Goal: Browse casually

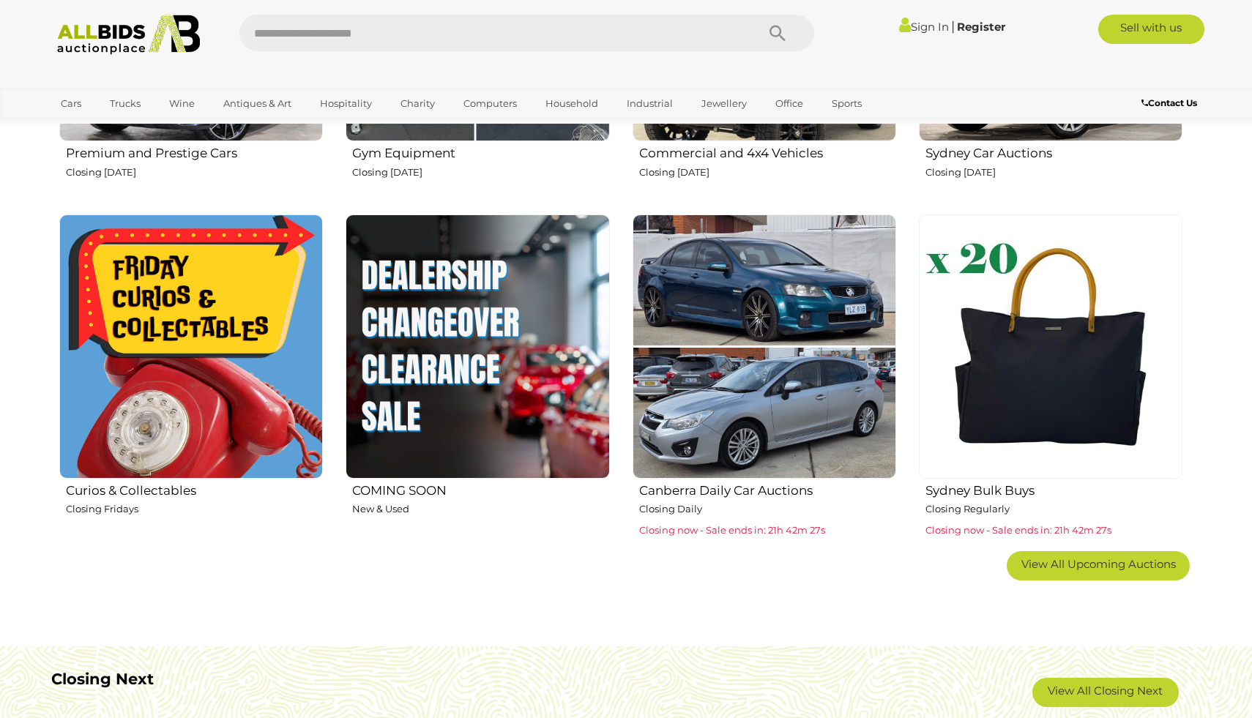
scroll to position [809, 0]
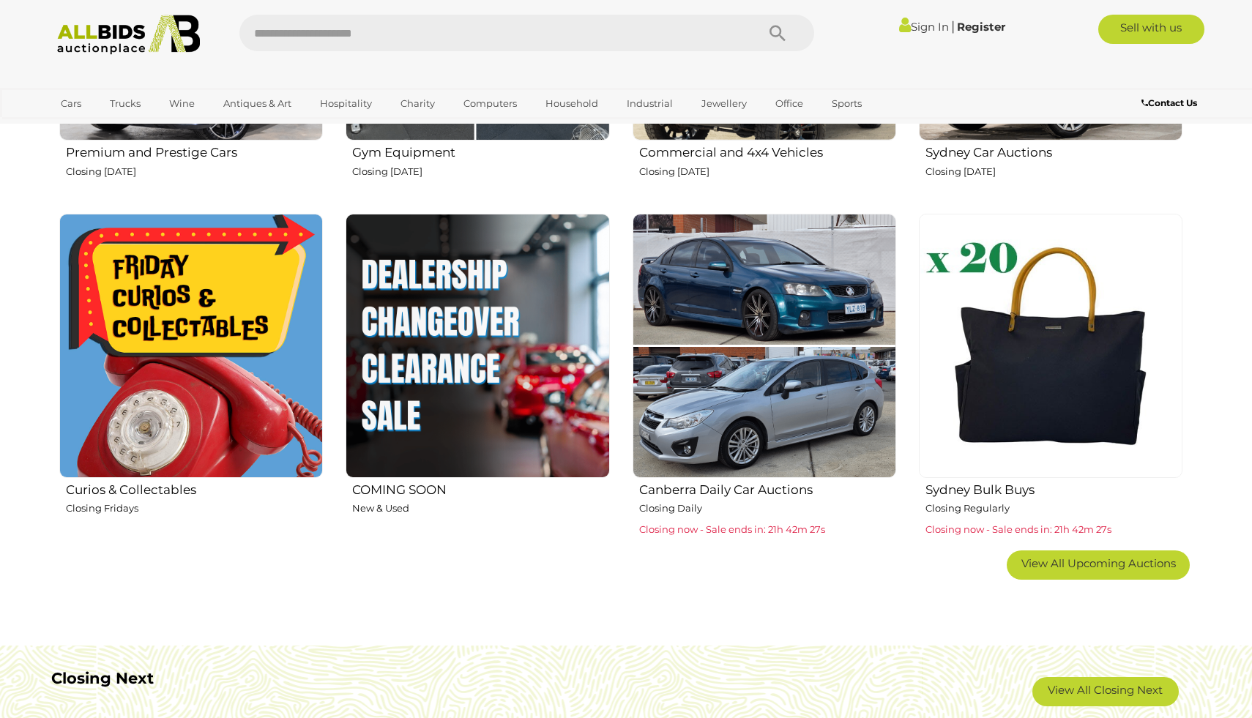
click at [226, 297] on img at bounding box center [190, 345] width 263 height 263
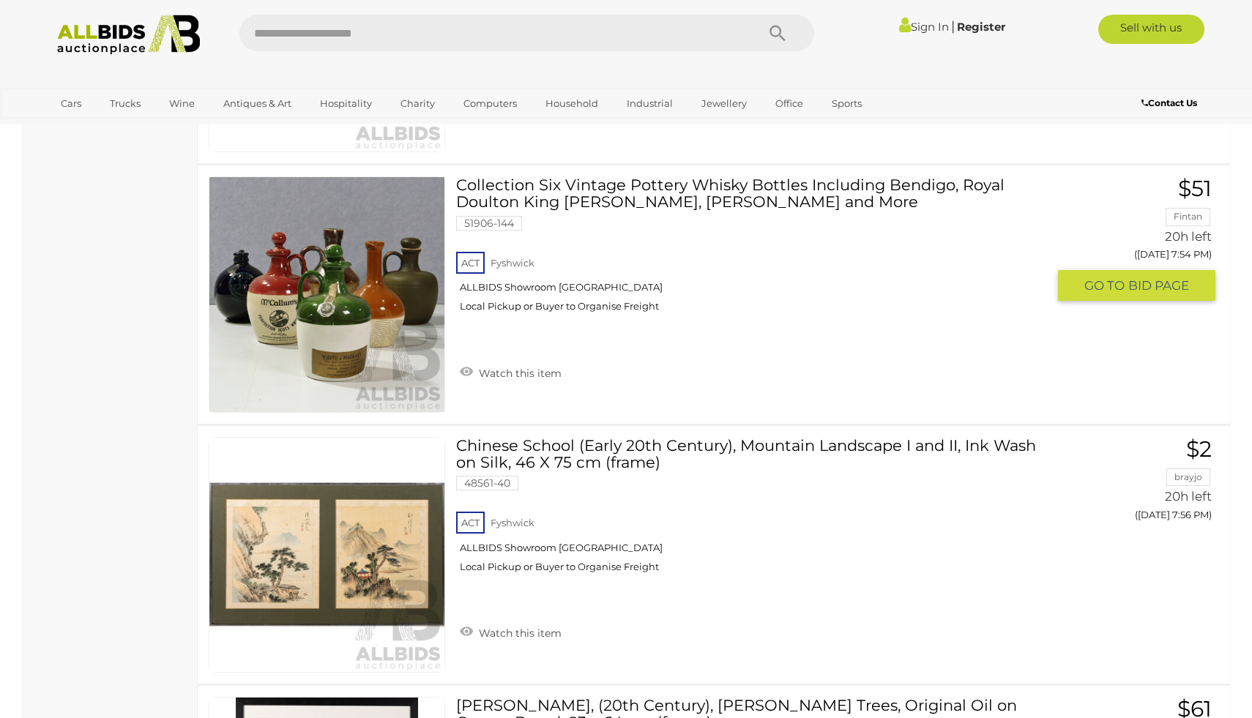
scroll to position [11481, 0]
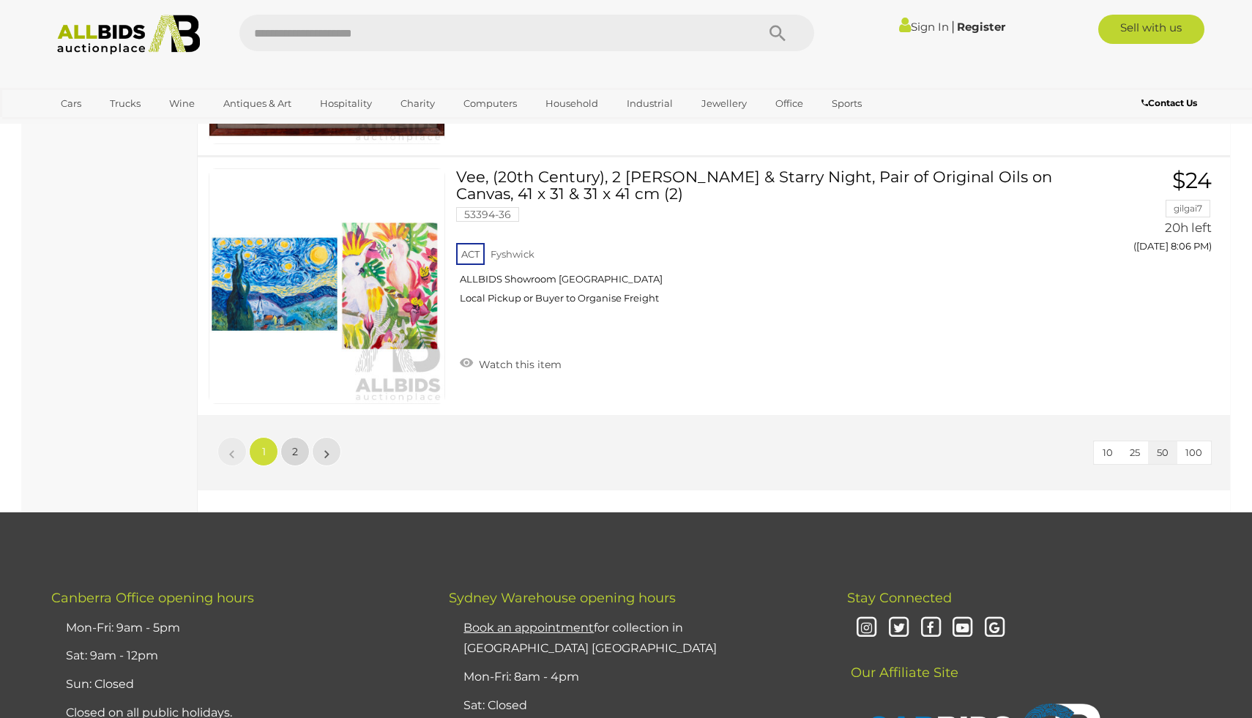
click at [289, 448] on link "2" at bounding box center [294, 451] width 29 height 29
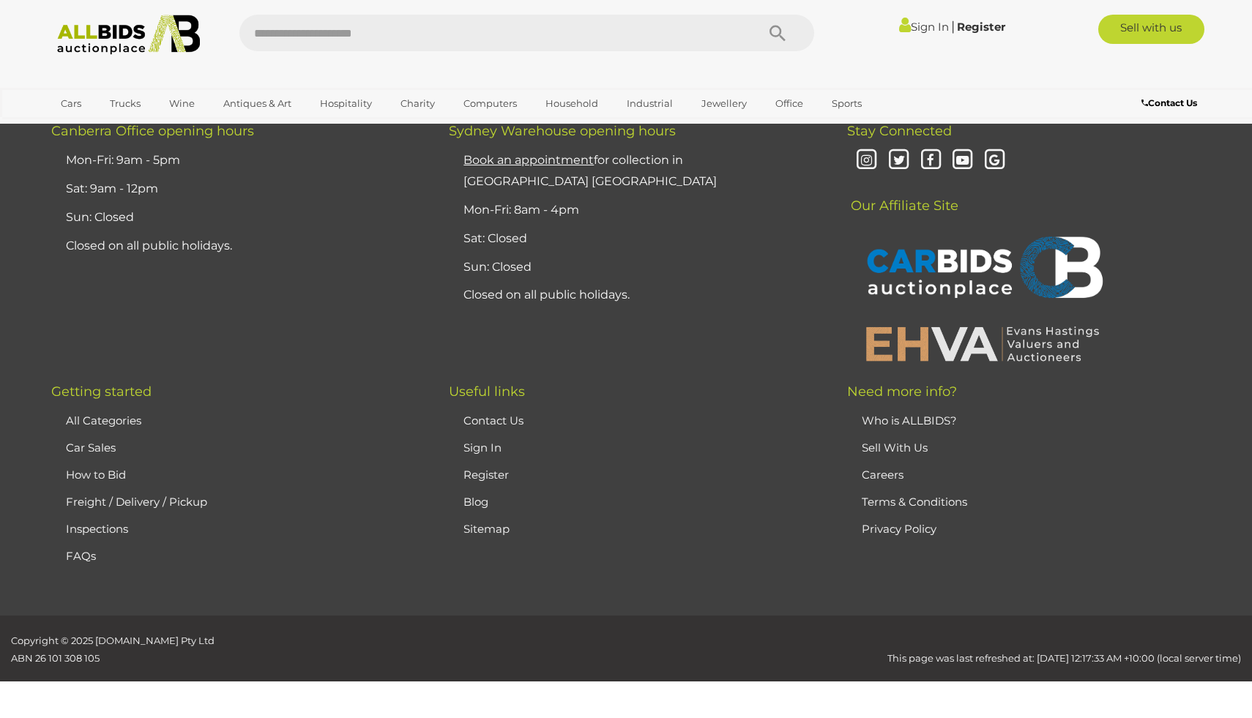
scroll to position [51, 0]
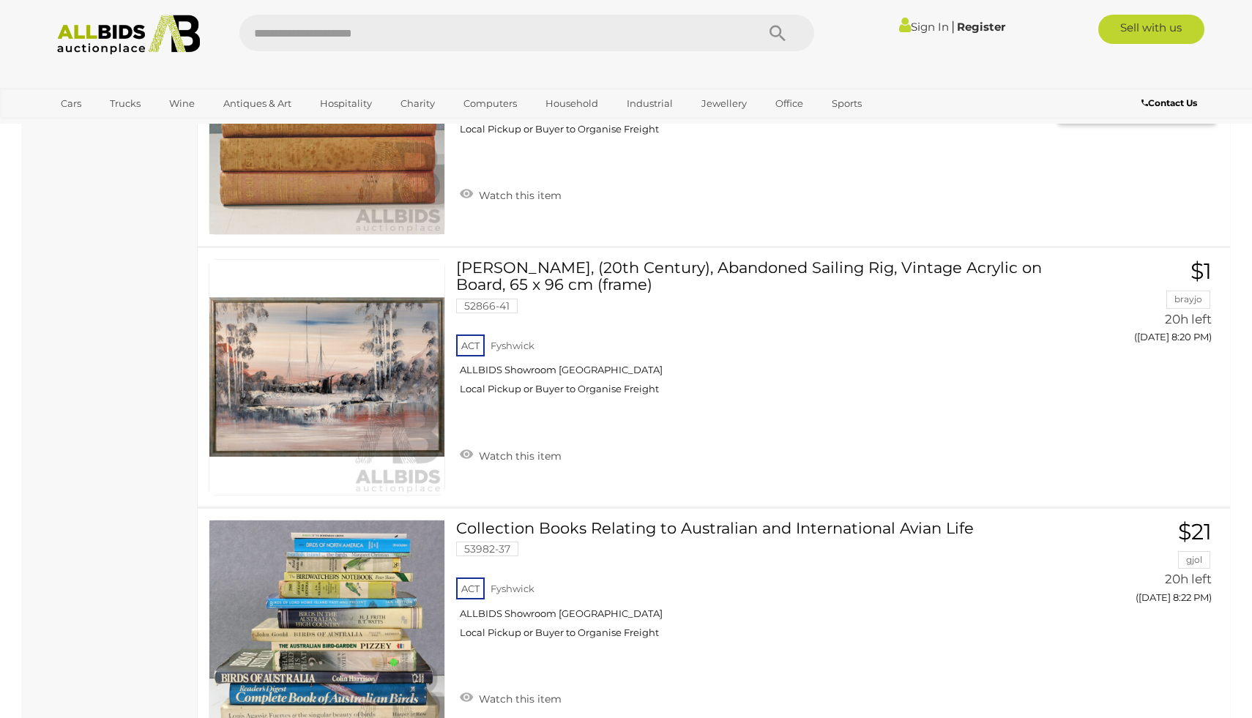
scroll to position [1605, 0]
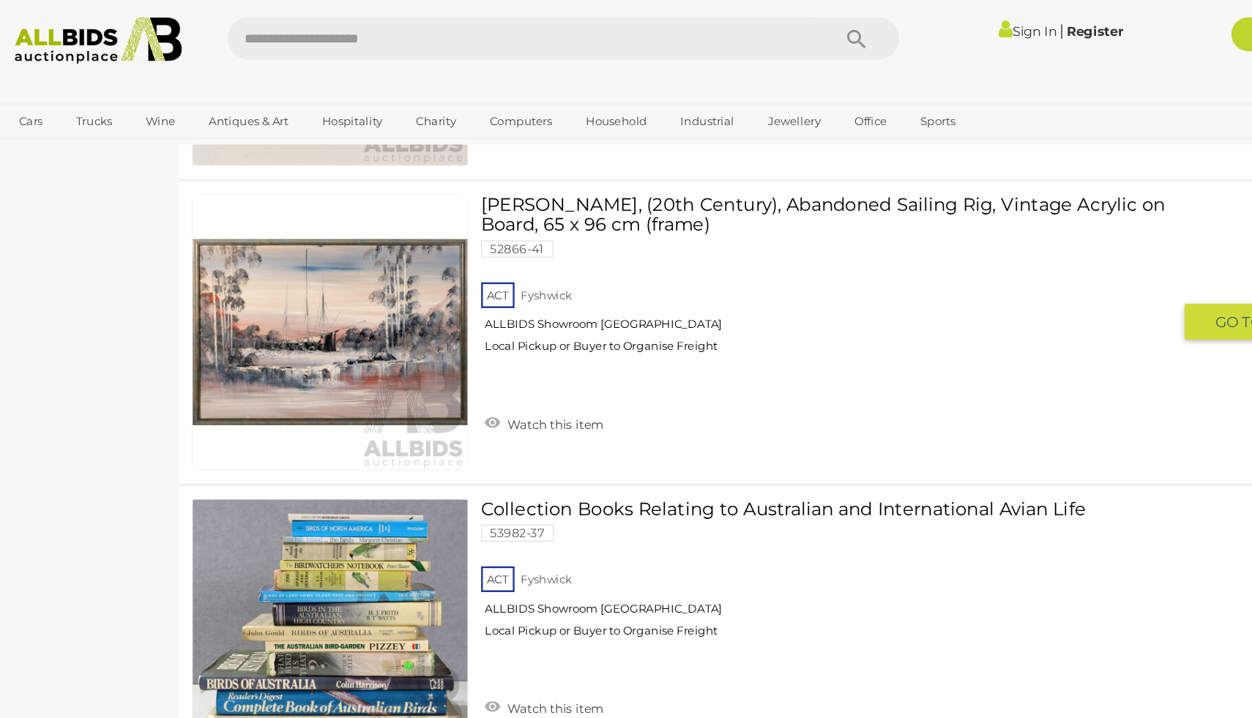
click at [587, 179] on link "Artist Unknown, (20th Century), Abandoned Sailing Rig, Vintage Acrylic on Board…" at bounding box center [757, 239] width 580 height 147
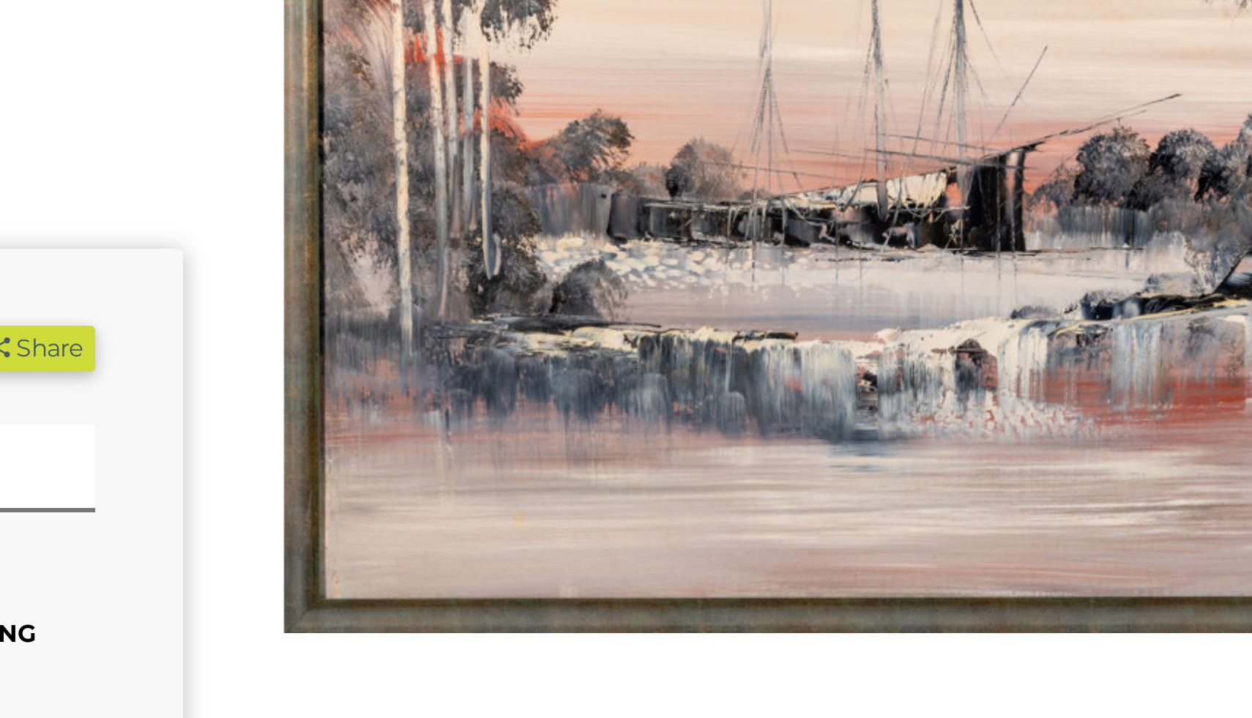
click at [962, 416] on img at bounding box center [974, 343] width 498 height 321
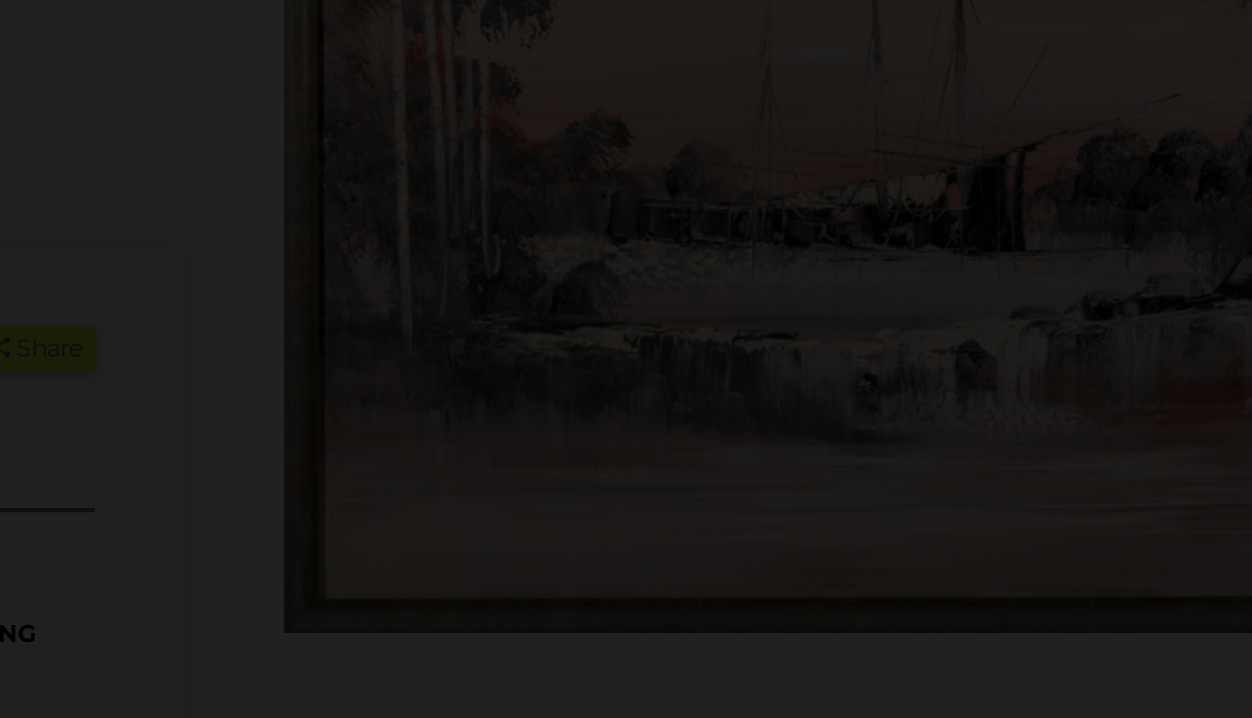
drag, startPoint x: 873, startPoint y: 434, endPoint x: 952, endPoint y: 341, distance: 122.0
click at [626, 263] on img at bounding box center [626, 263] width 0 height 0
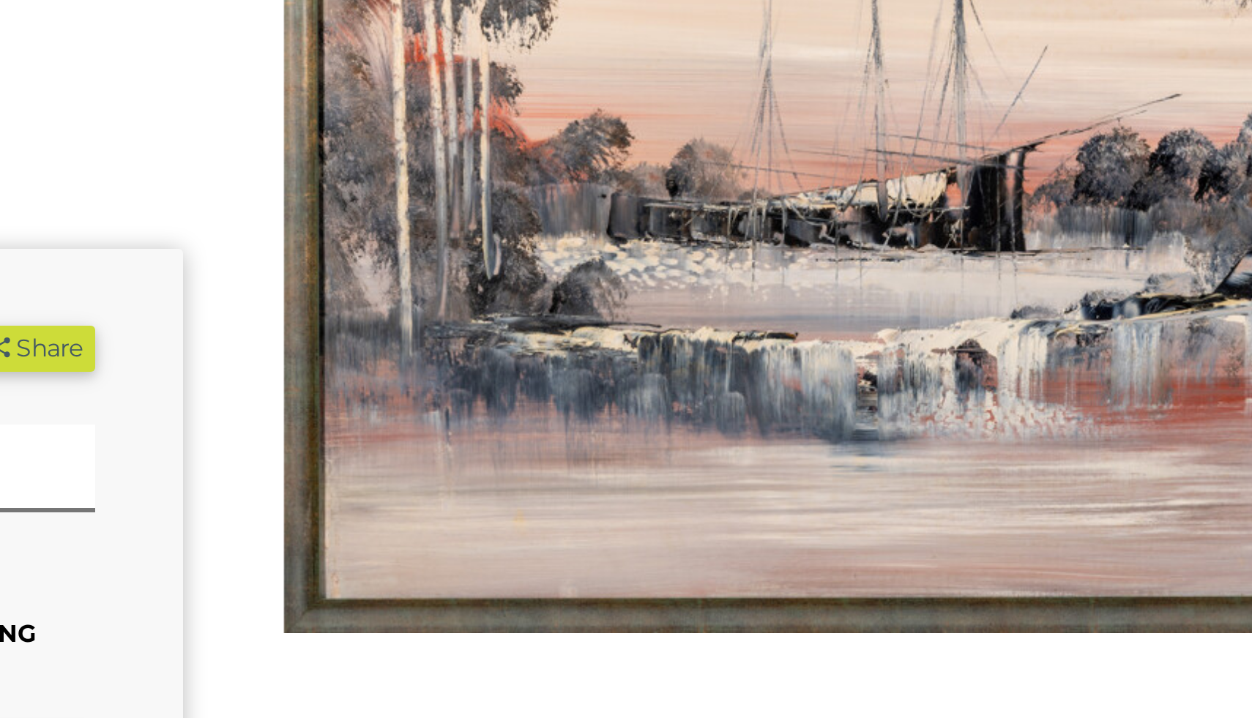
click at [924, 408] on img at bounding box center [974, 343] width 498 height 321
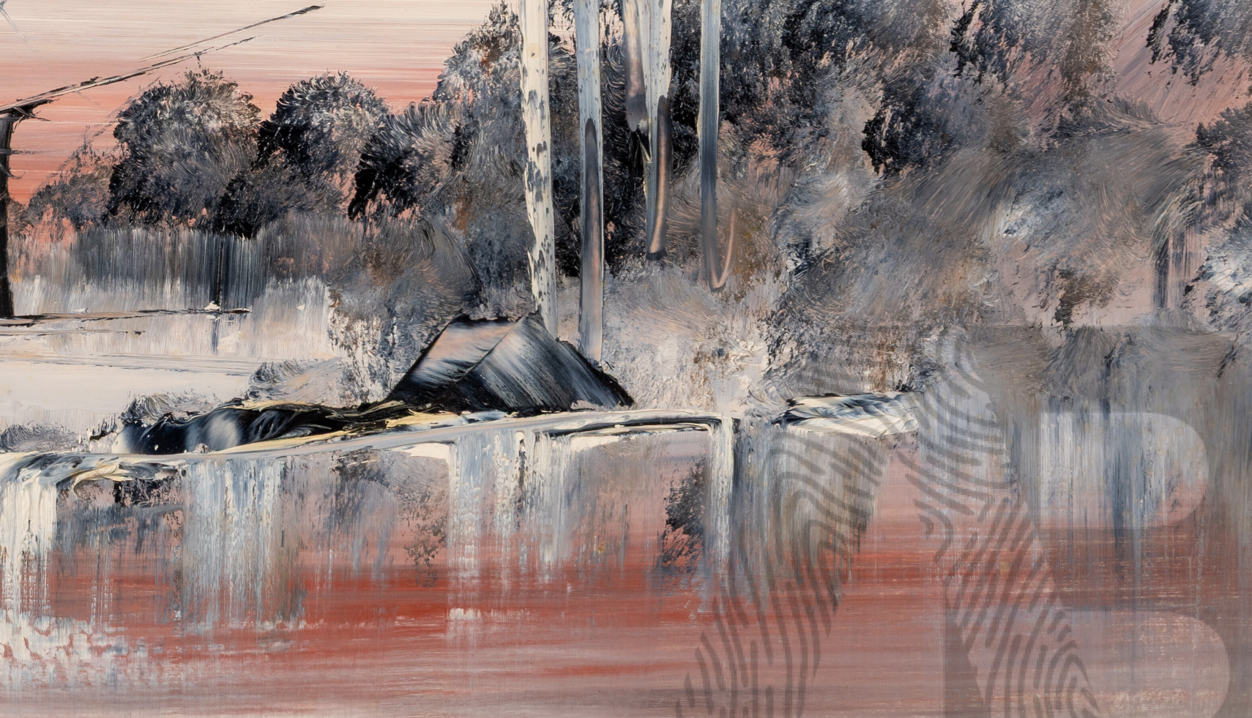
drag, startPoint x: 871, startPoint y: 434, endPoint x: 924, endPoint y: 411, distance: 58.0
click at [924, 411] on img at bounding box center [626, 333] width 940 height 636
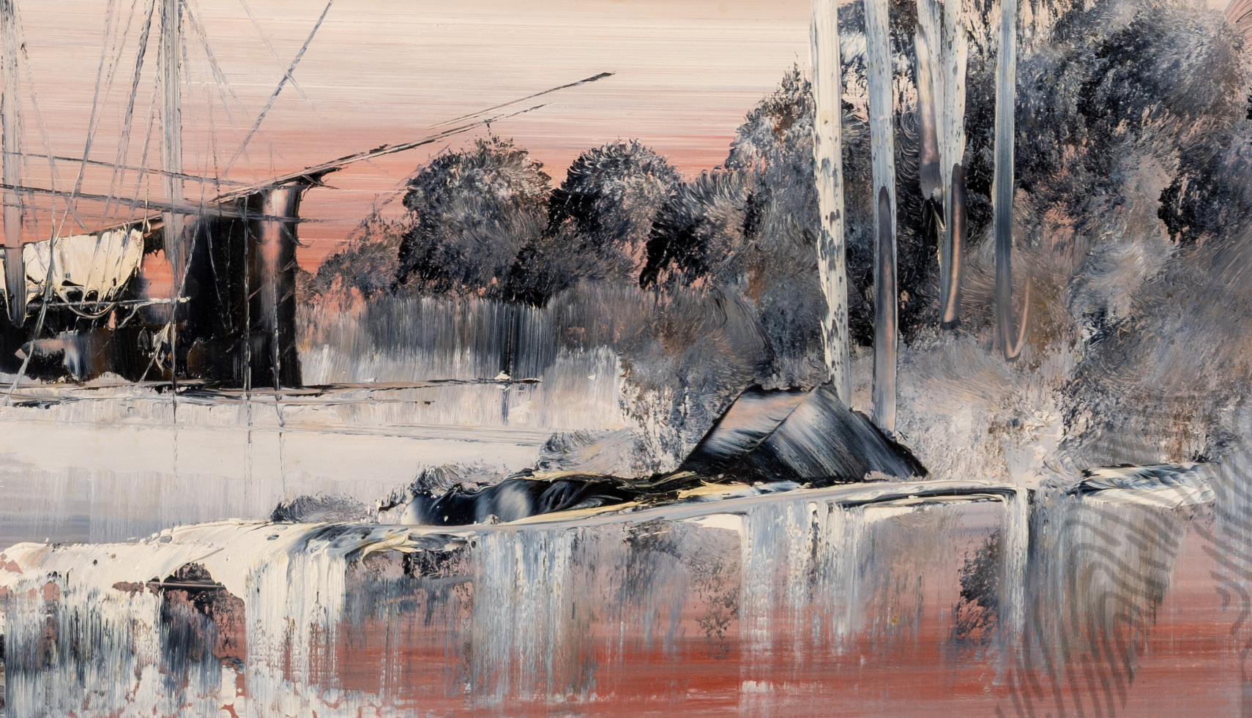
drag, startPoint x: 791, startPoint y: 434, endPoint x: 887, endPoint y: 445, distance: 96.5
click at [887, 445] on img at bounding box center [721, 355] width 949 height 642
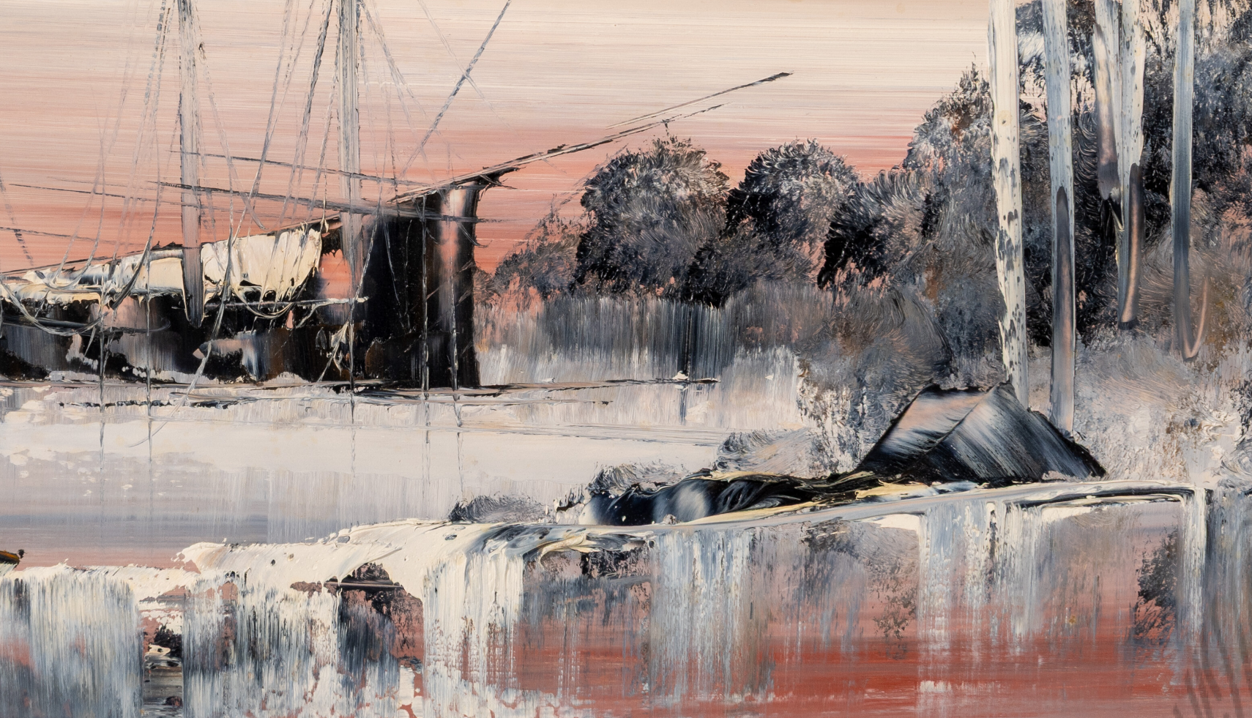
drag, startPoint x: 719, startPoint y: 465, endPoint x: 874, endPoint y: 442, distance: 156.8
click at [874, 442] on img at bounding box center [781, 355] width 949 height 642
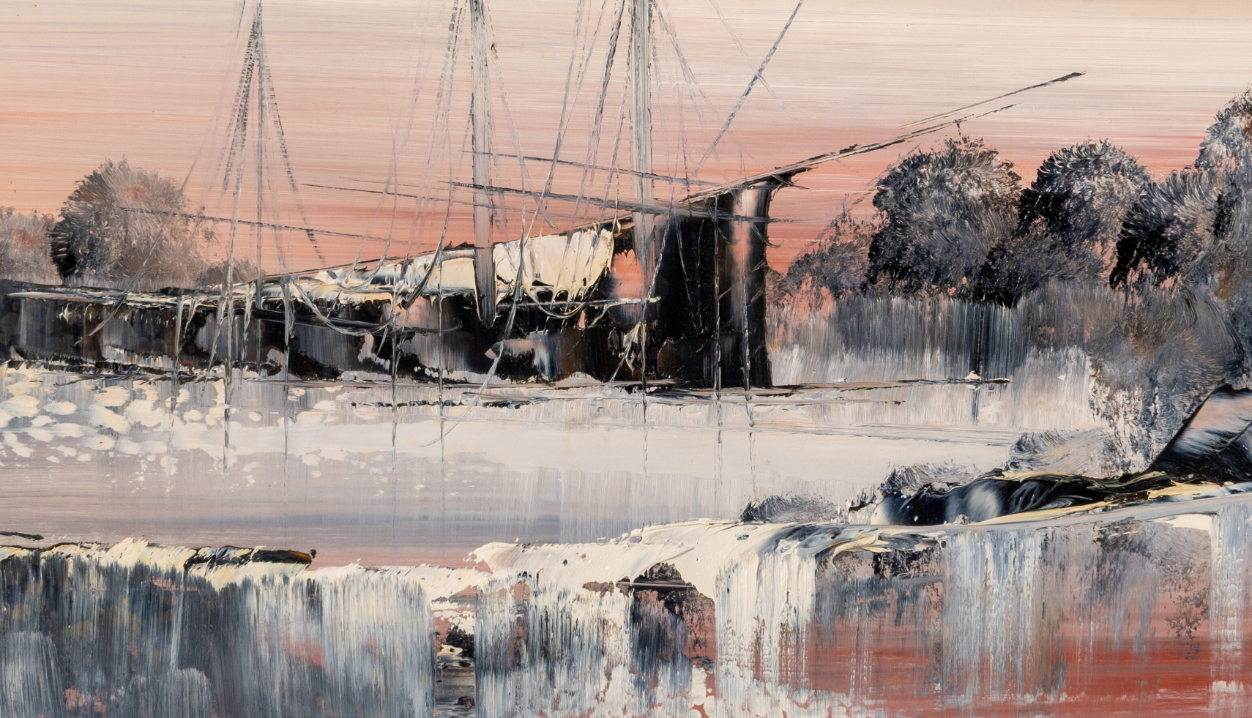
drag, startPoint x: 719, startPoint y: 408, endPoint x: 988, endPoint y: 451, distance: 272.1
click at [988, 451] on img at bounding box center [878, 355] width 949 height 642
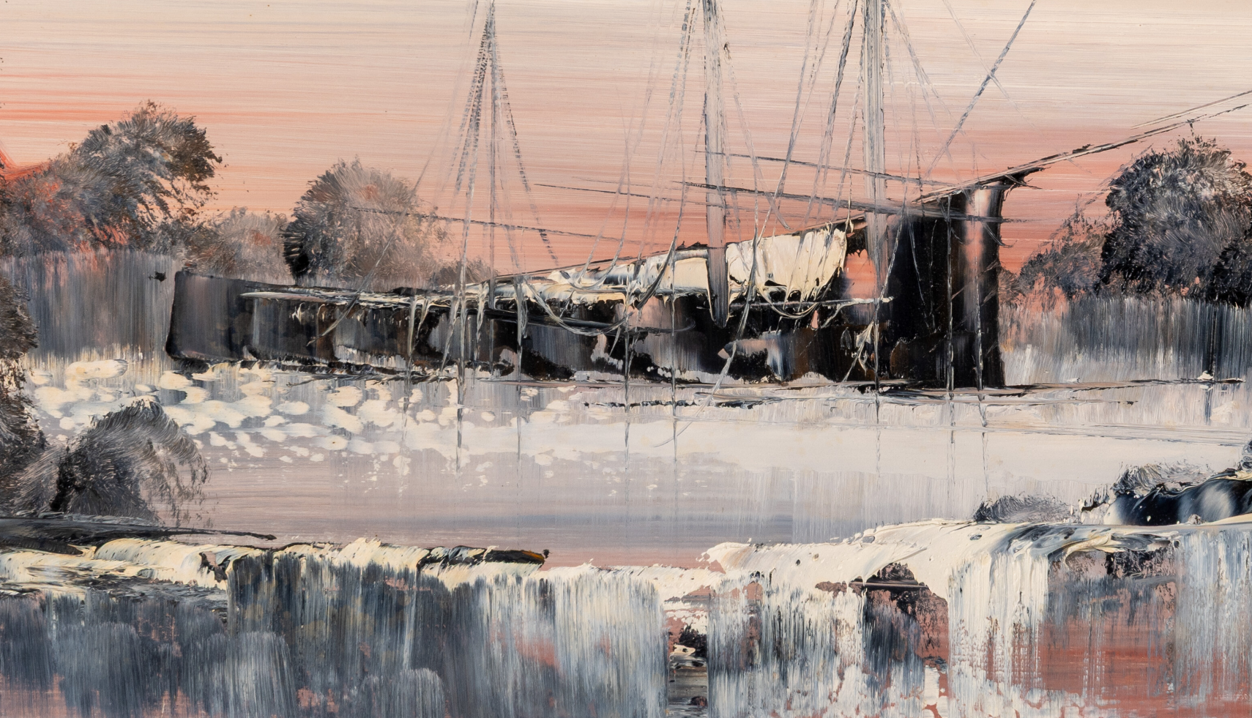
drag, startPoint x: 641, startPoint y: 421, endPoint x: 971, endPoint y: 449, distance: 331.3
click at [971, 449] on img at bounding box center [956, 355] width 949 height 642
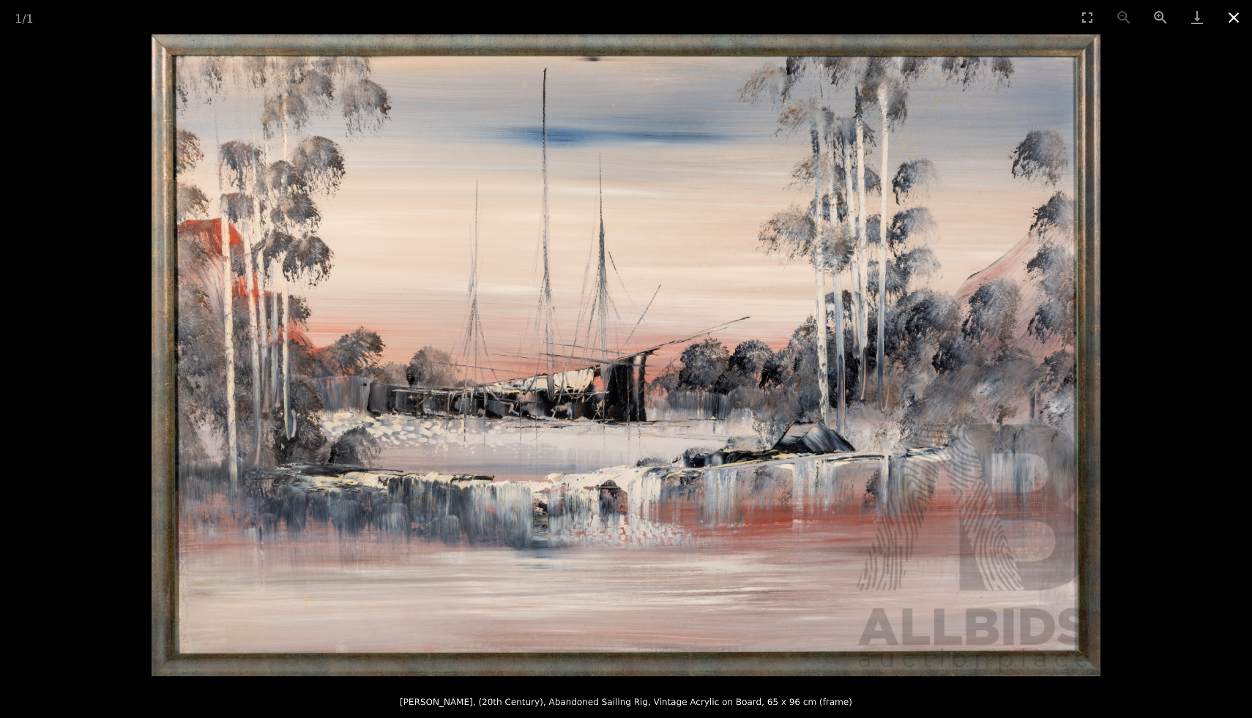
click at [1230, 23] on button "Close gallery" at bounding box center [1233, 17] width 37 height 34
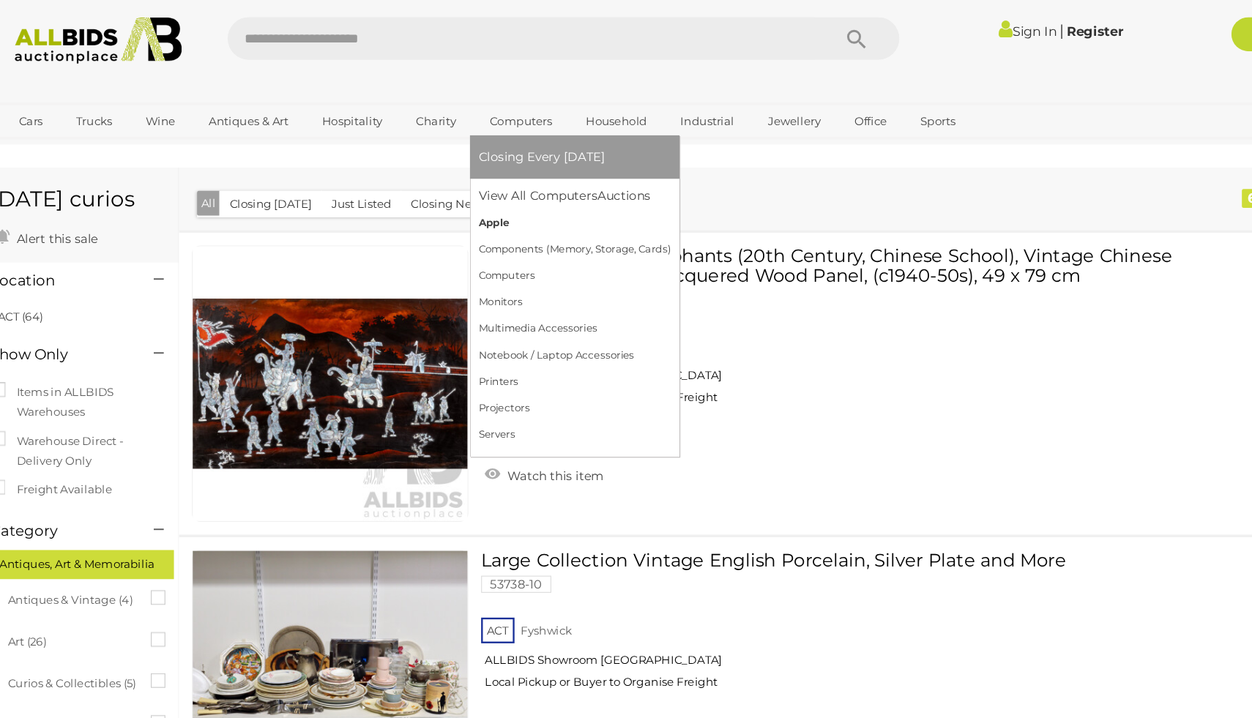
click at [477, 186] on link "Apple" at bounding box center [536, 190] width 165 height 23
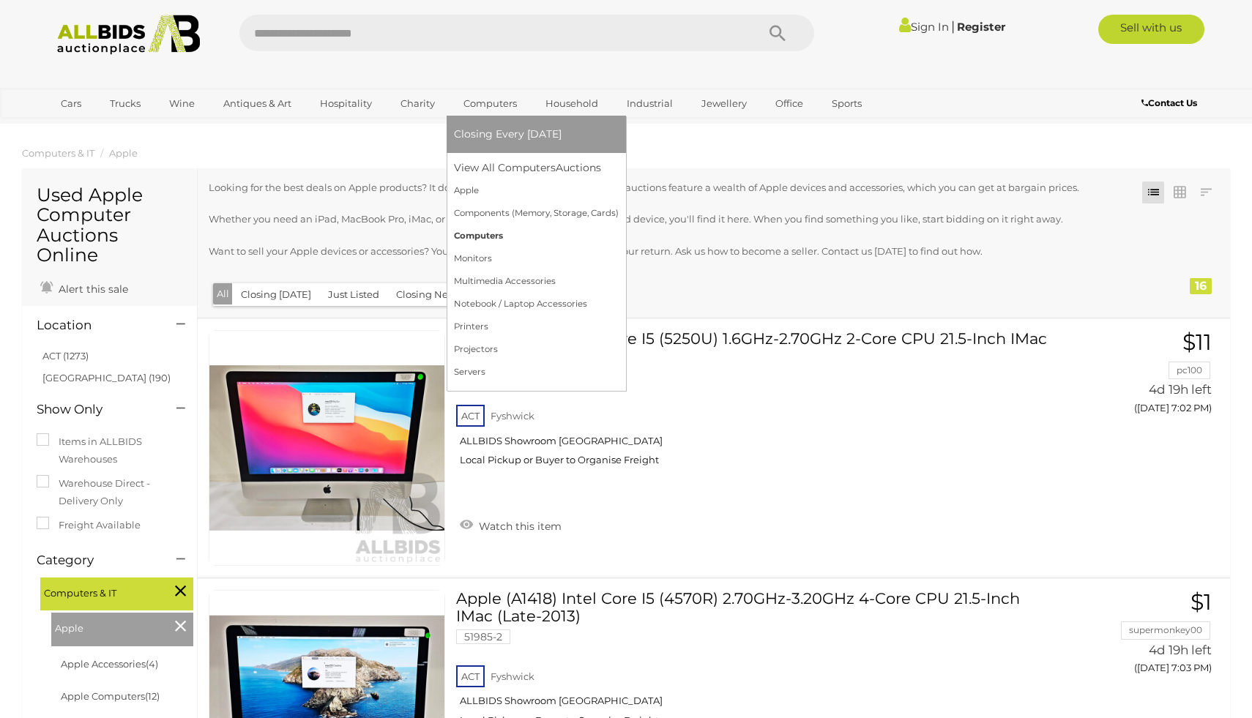
click at [472, 232] on link "Computers" at bounding box center [536, 236] width 165 height 23
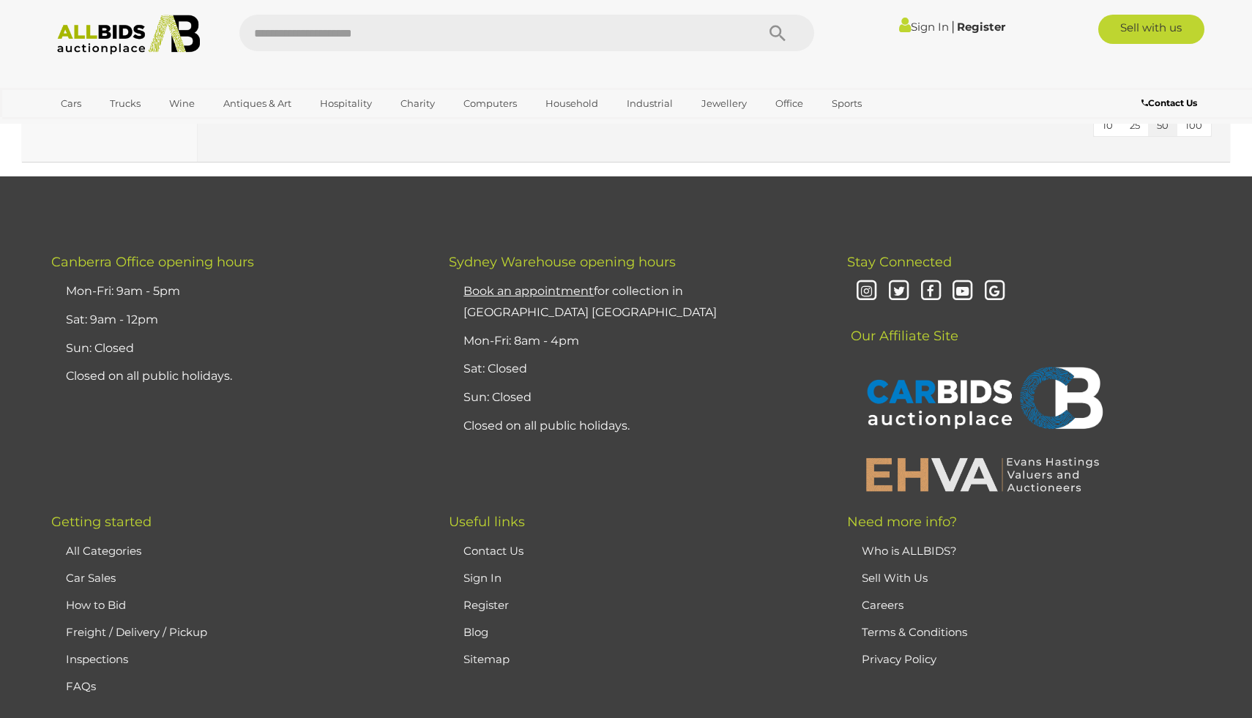
scroll to position [7923, 0]
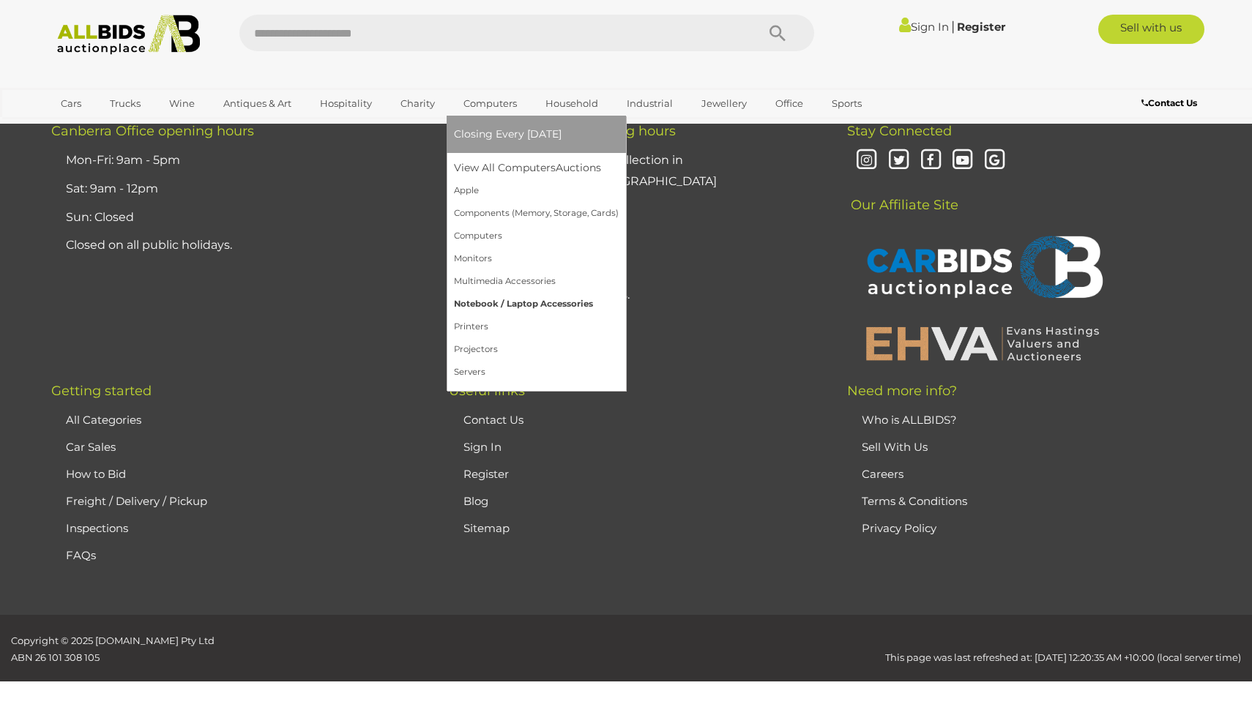
click at [479, 309] on link "Notebook / Laptop Accessories" at bounding box center [536, 304] width 165 height 23
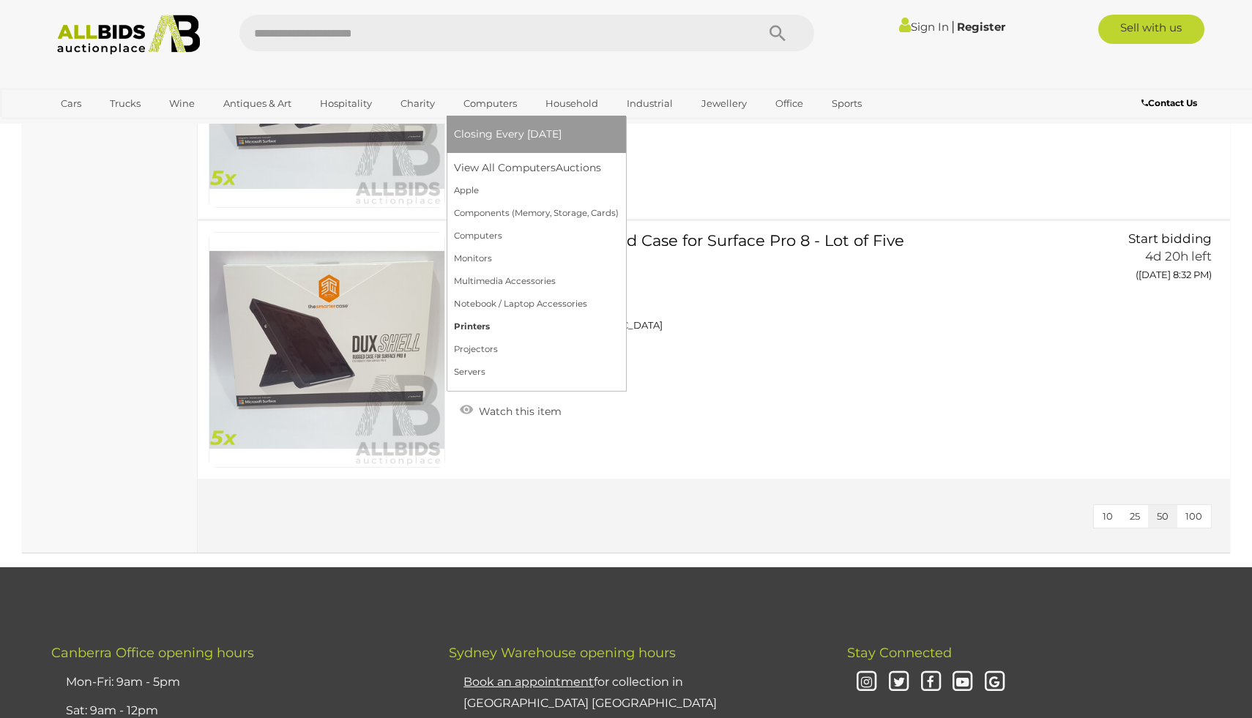
scroll to position [1554, 0]
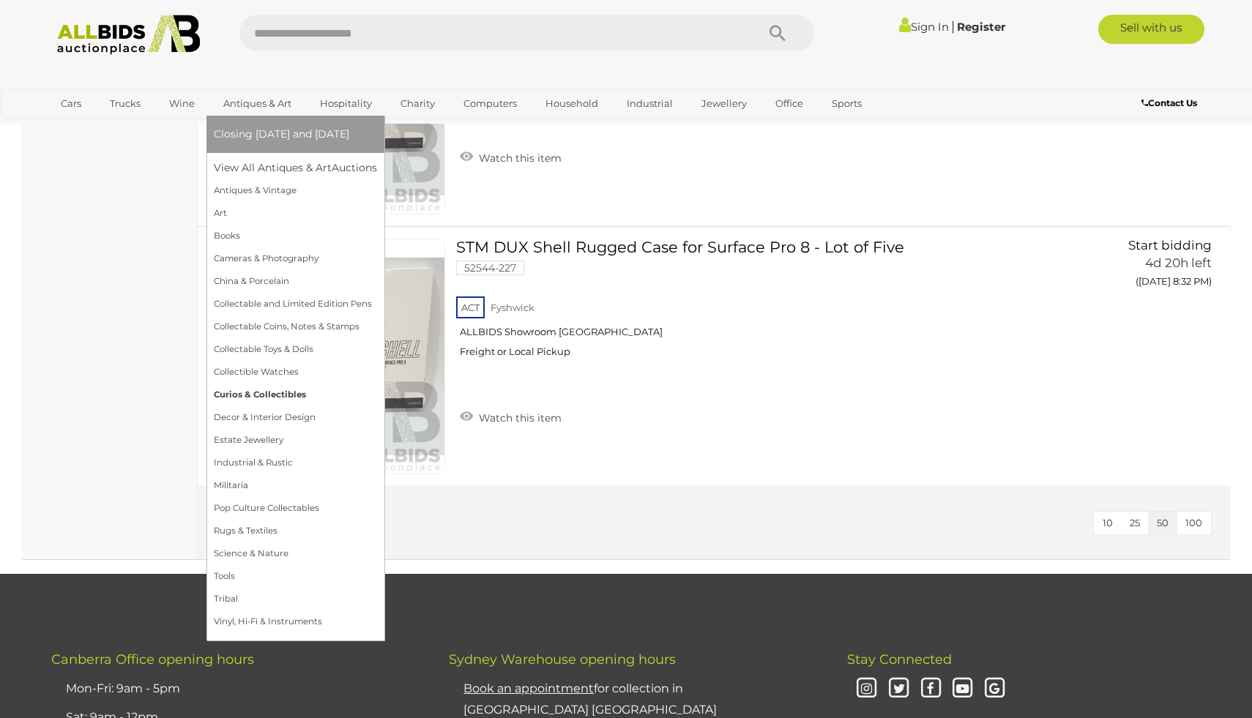
click at [272, 400] on link "Curios & Collectibles" at bounding box center [295, 395] width 163 height 23
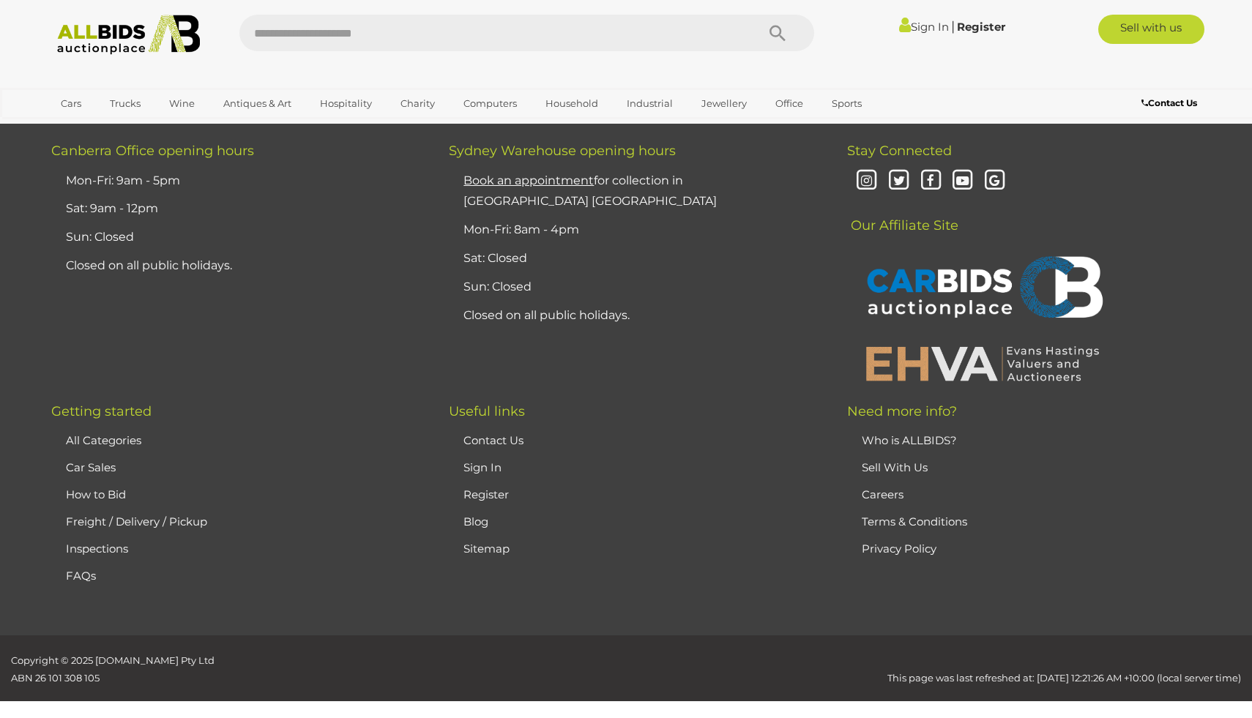
scroll to position [13374, 0]
